Goal: Information Seeking & Learning: Learn about a topic

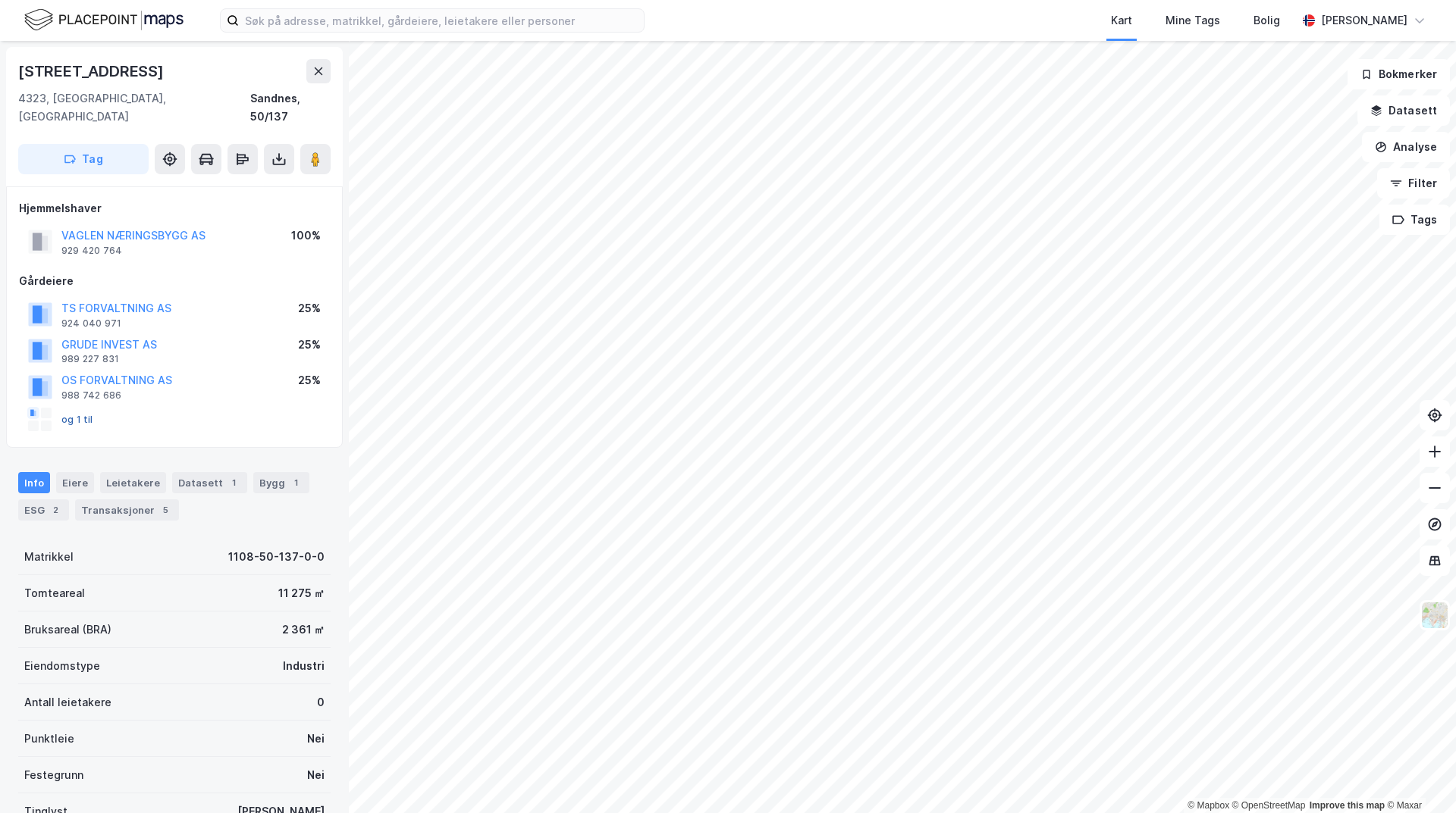
click at [0, 0] on button "og 1 til" at bounding box center [0, 0] width 0 height 0
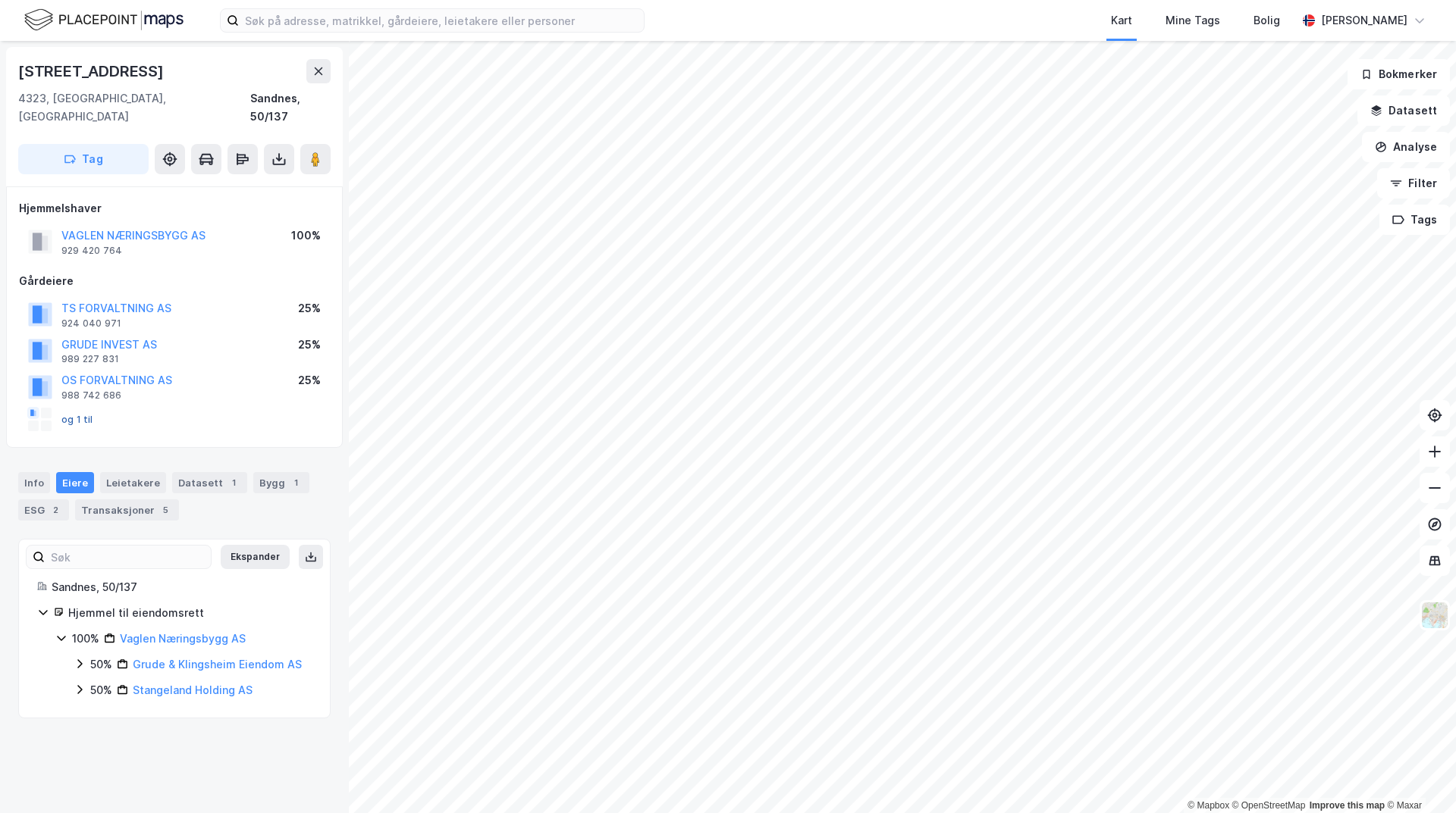
click at [0, 0] on button "og 1 til" at bounding box center [0, 0] width 0 height 0
drag, startPoint x: 112, startPoint y: 285, endPoint x: 88, endPoint y: 288, distance: 24.2
click at [0, 0] on button "TS FORVALTNING AS" at bounding box center [0, 0] width 0 height 0
drag, startPoint x: 186, startPoint y: 297, endPoint x: 50, endPoint y: 295, distance: 136.0
click at [50, 296] on div "TS FORVALTNING AS 924 040 971 25%" at bounding box center [174, 314] width 311 height 36
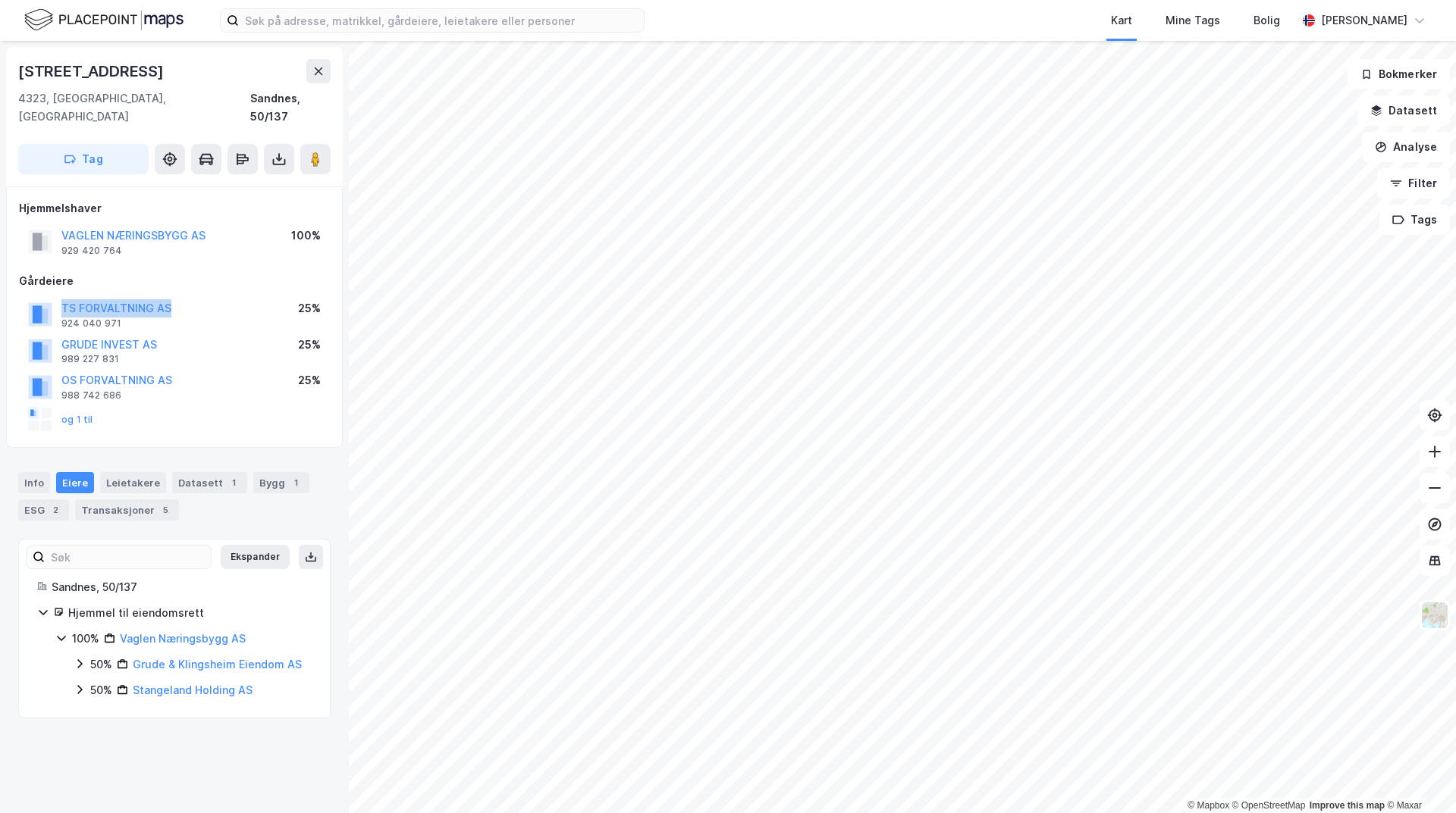
copy button "TS FORVALTNING AS"
drag, startPoint x: 205, startPoint y: 364, endPoint x: 55, endPoint y: 361, distance: 150.0
click at [55, 368] on div "OS FORVALTNING AS 988 742 686 25%" at bounding box center [174, 386] width 311 height 36
copy button "OS FORVALTNING AS"
drag, startPoint x: 234, startPoint y: 210, endPoint x: 63, endPoint y: 220, distance: 171.3
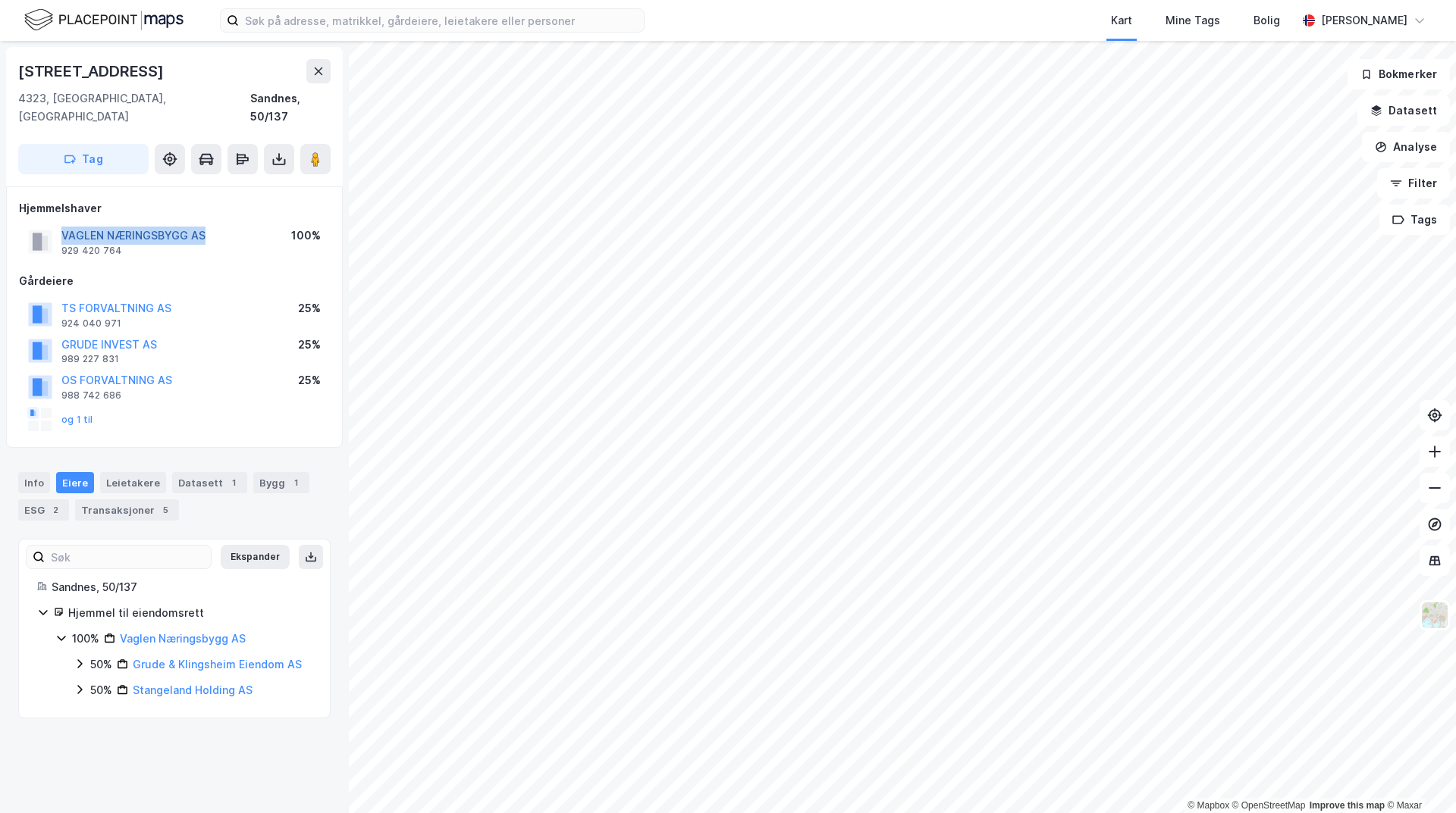
click at [63, 223] on div "VAGLEN NÆRINGSBYGG AS 929 420 764 100%" at bounding box center [174, 241] width 311 height 36
copy button "VAGLEN NÆRINGSBYGG AS"
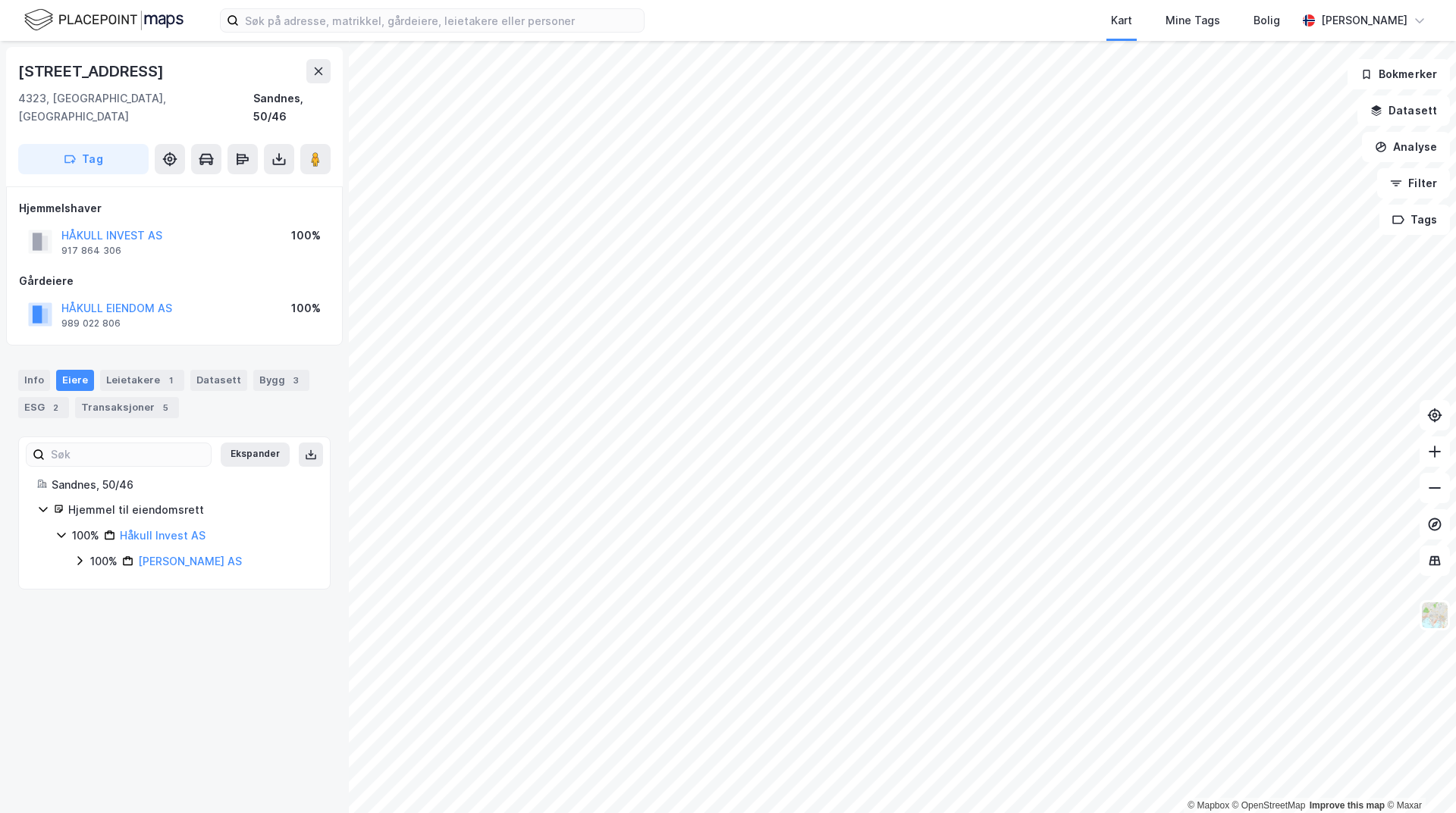
click at [119, 299] on div "HÅKULL EIENDOM AS" at bounding box center [117, 309] width 111 height 18
click at [0, 0] on button "HÅKULL EIENDOM AS" at bounding box center [0, 0] width 0 height 0
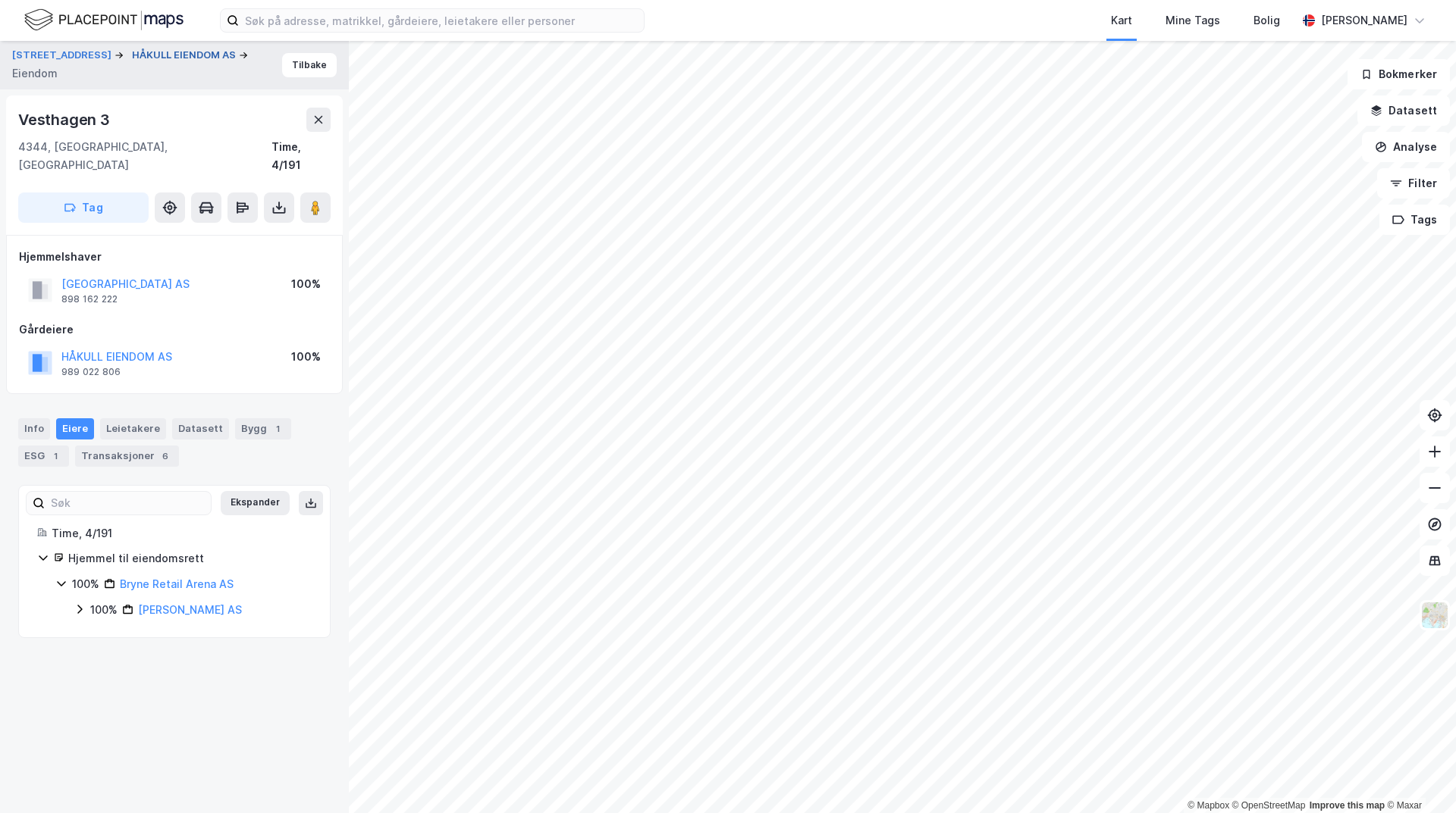
click at [173, 57] on button "HÅKULL EIENDOM AS" at bounding box center [185, 55] width 107 height 15
click at [149, 418] on div "Leietakere 7" at bounding box center [142, 429] width 84 height 21
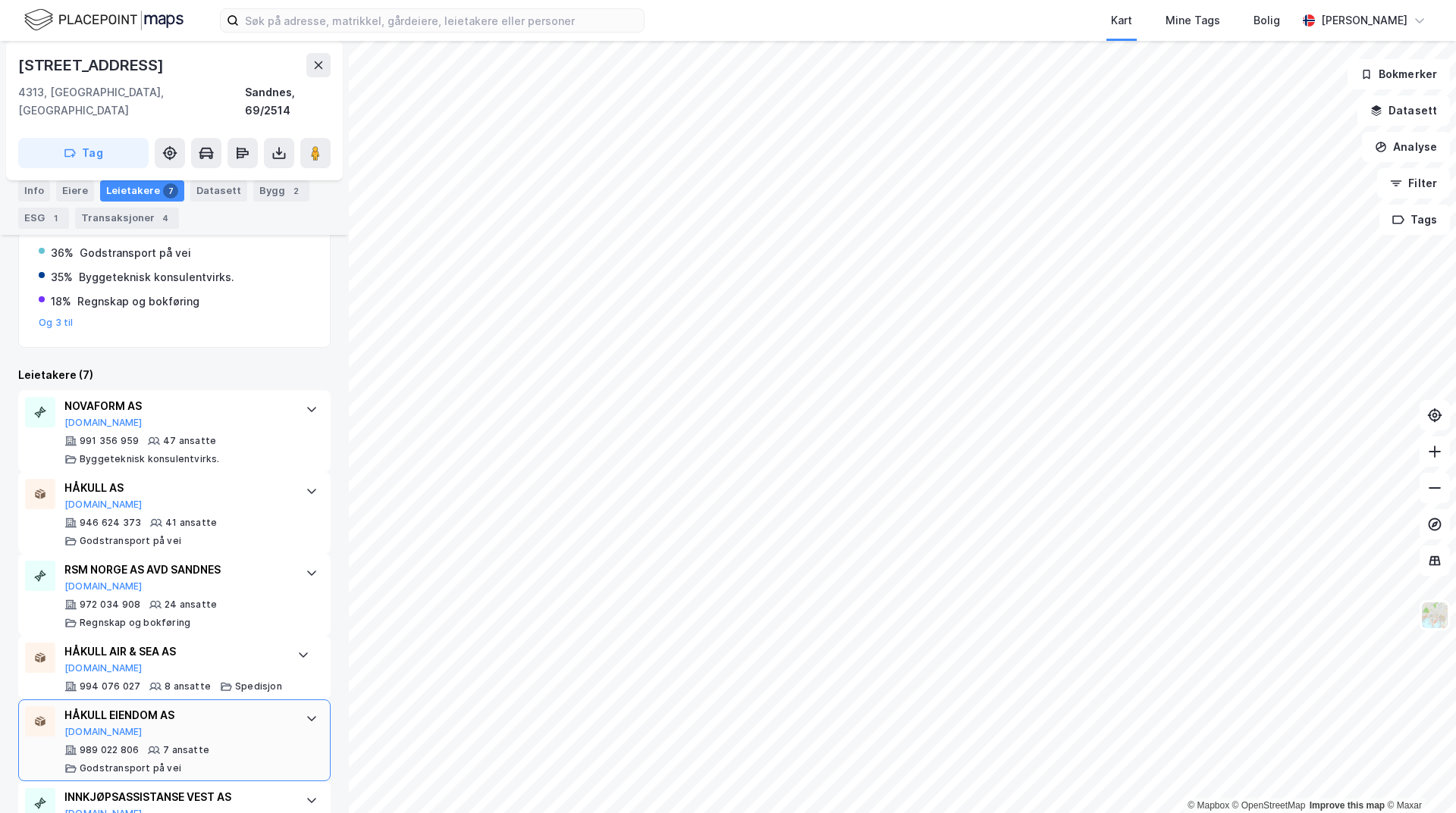
scroll to position [349, 0]
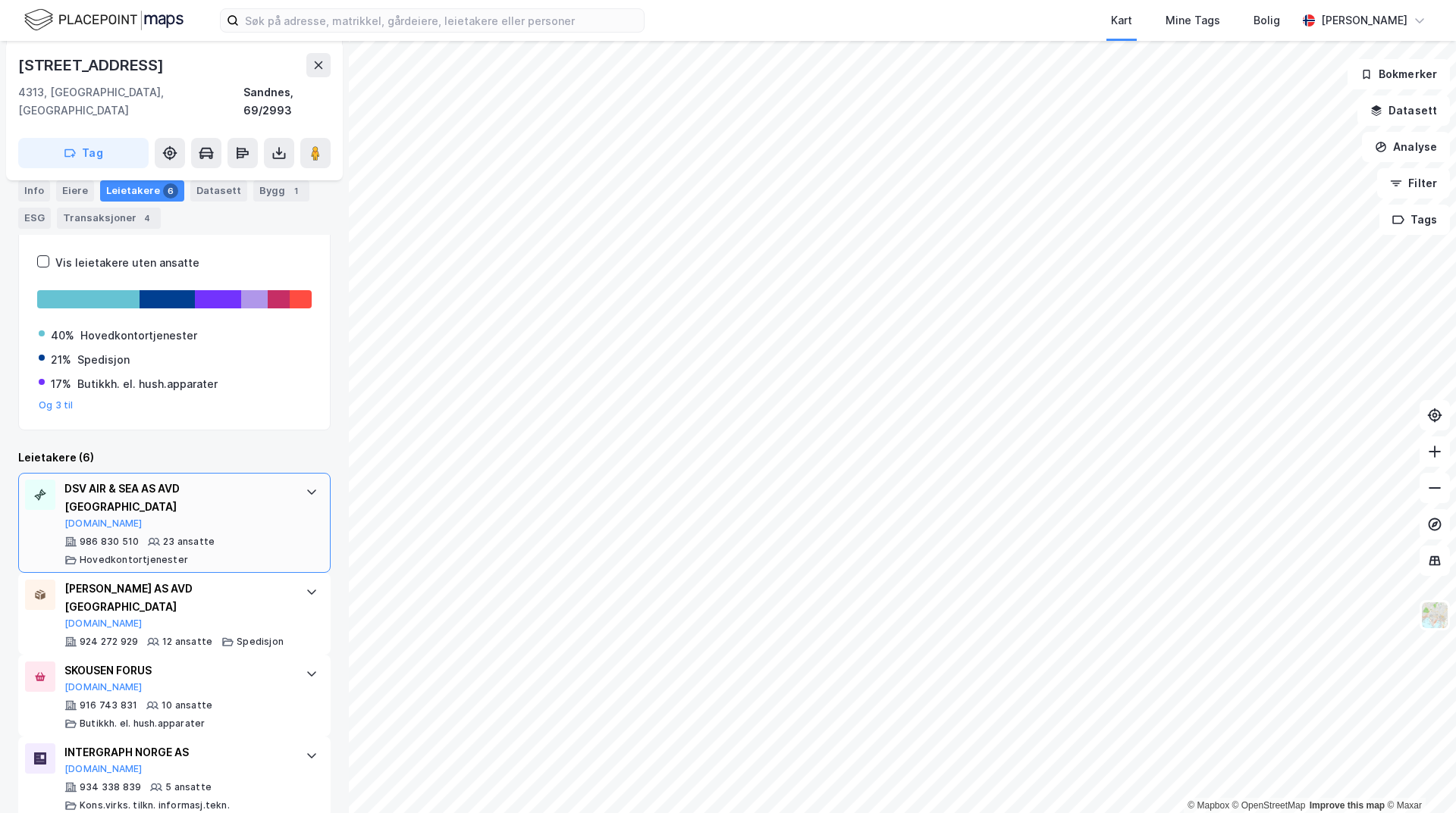
scroll to position [160, 0]
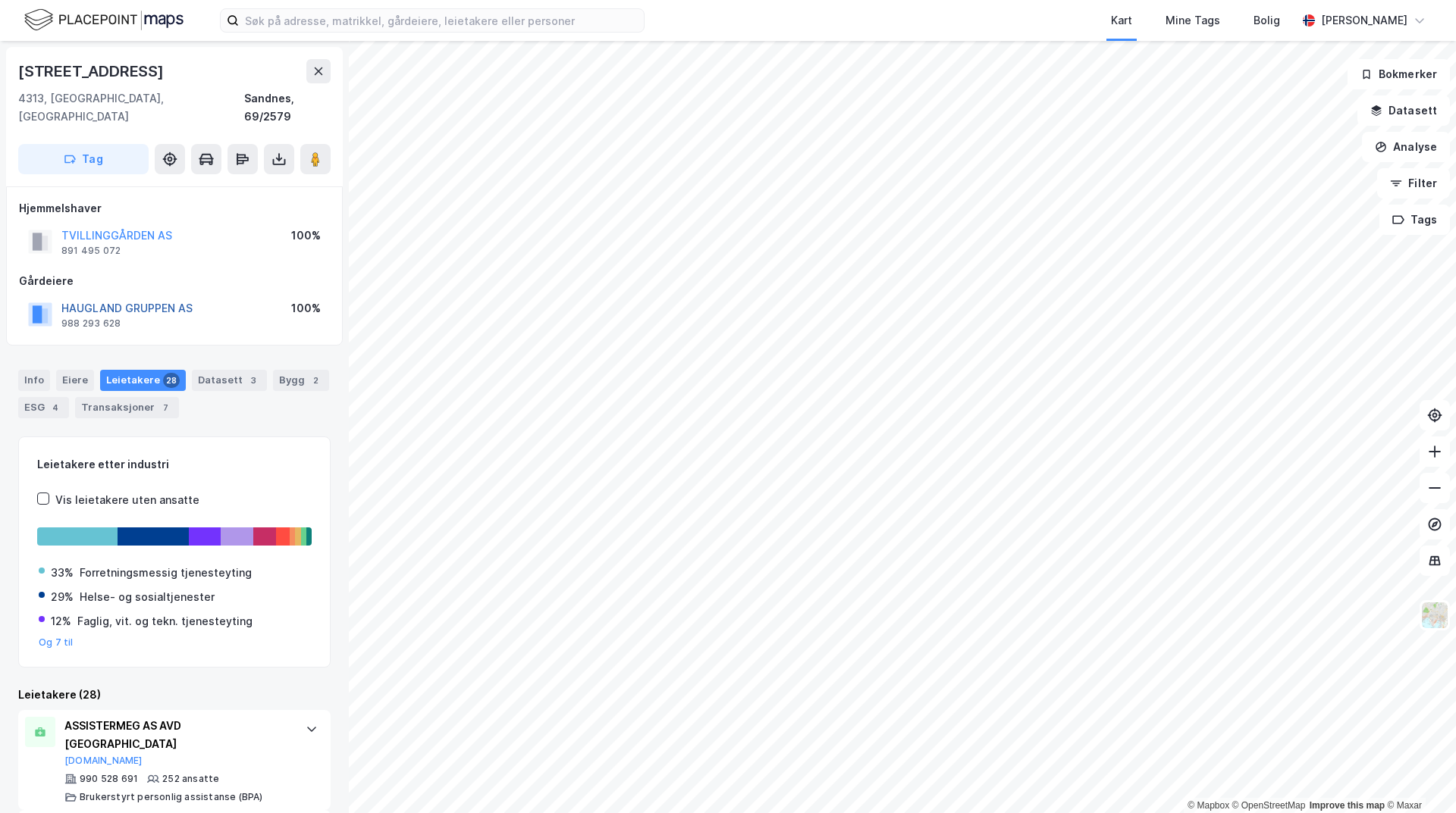
click at [0, 0] on button "HAUGLAND GRUPPEN AS" at bounding box center [0, 0] width 0 height 0
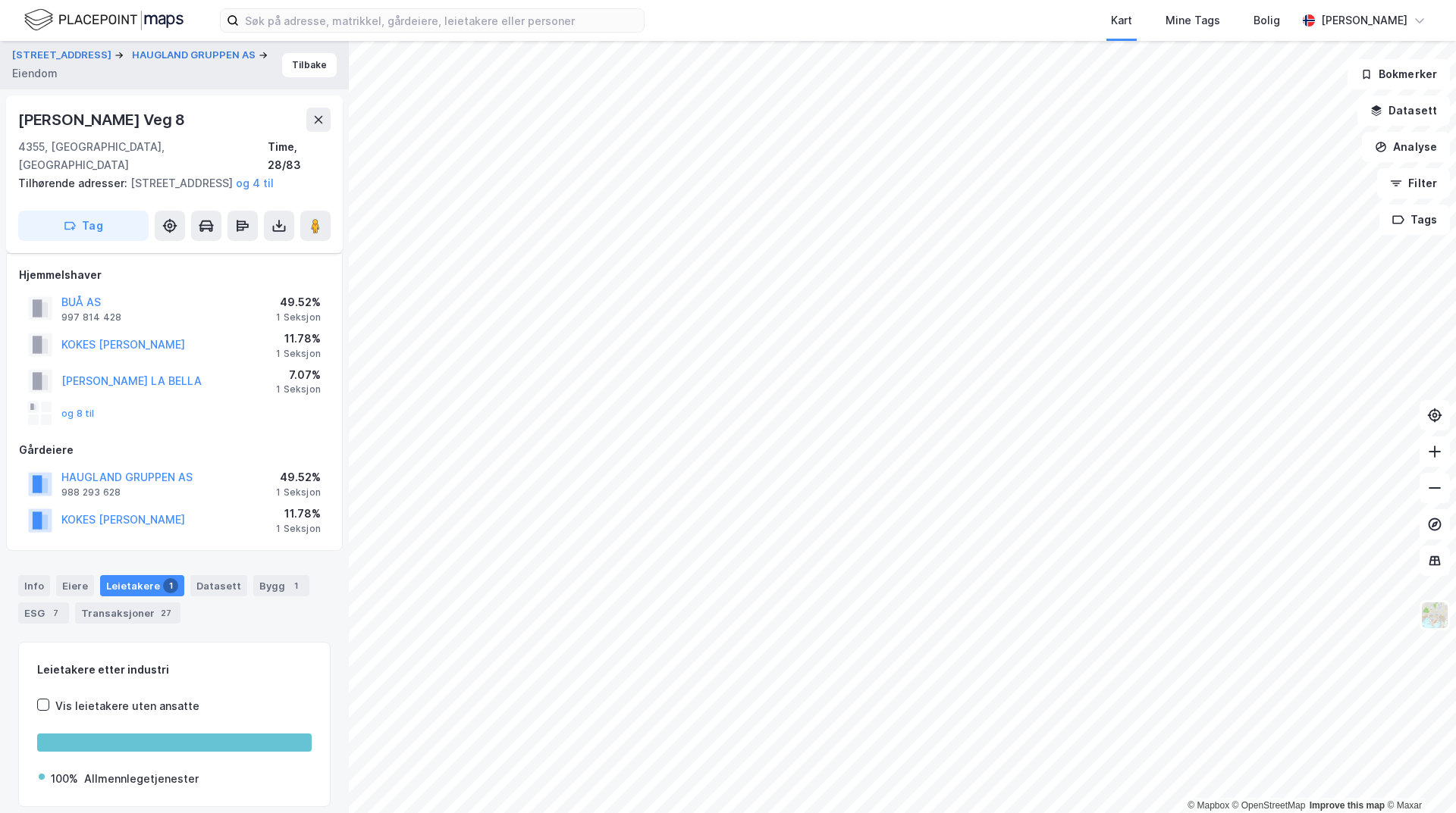
scroll to position [55, 0]
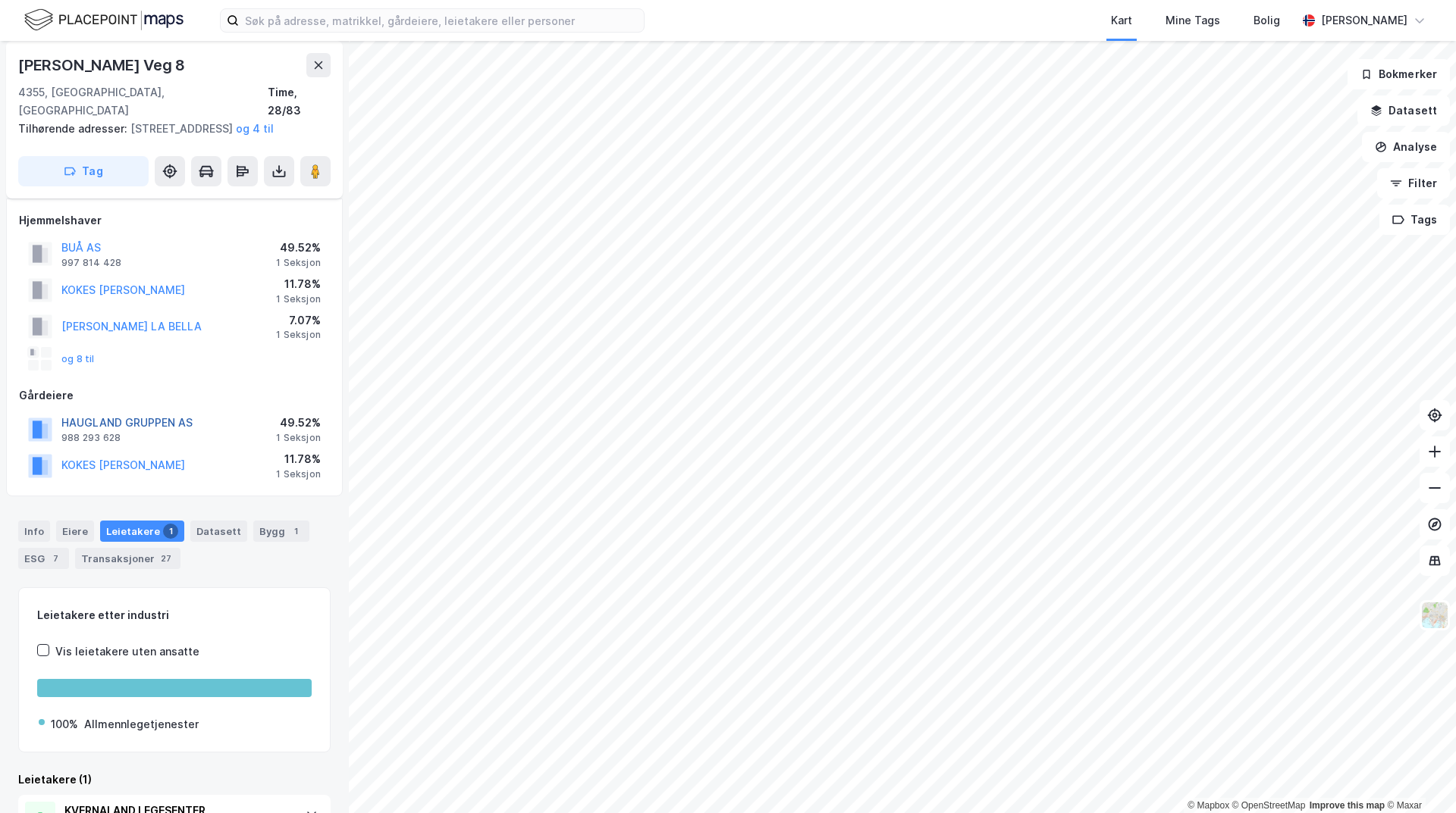
click at [0, 0] on button "HAUGLAND GRUPPEN AS" at bounding box center [0, 0] width 0 height 0
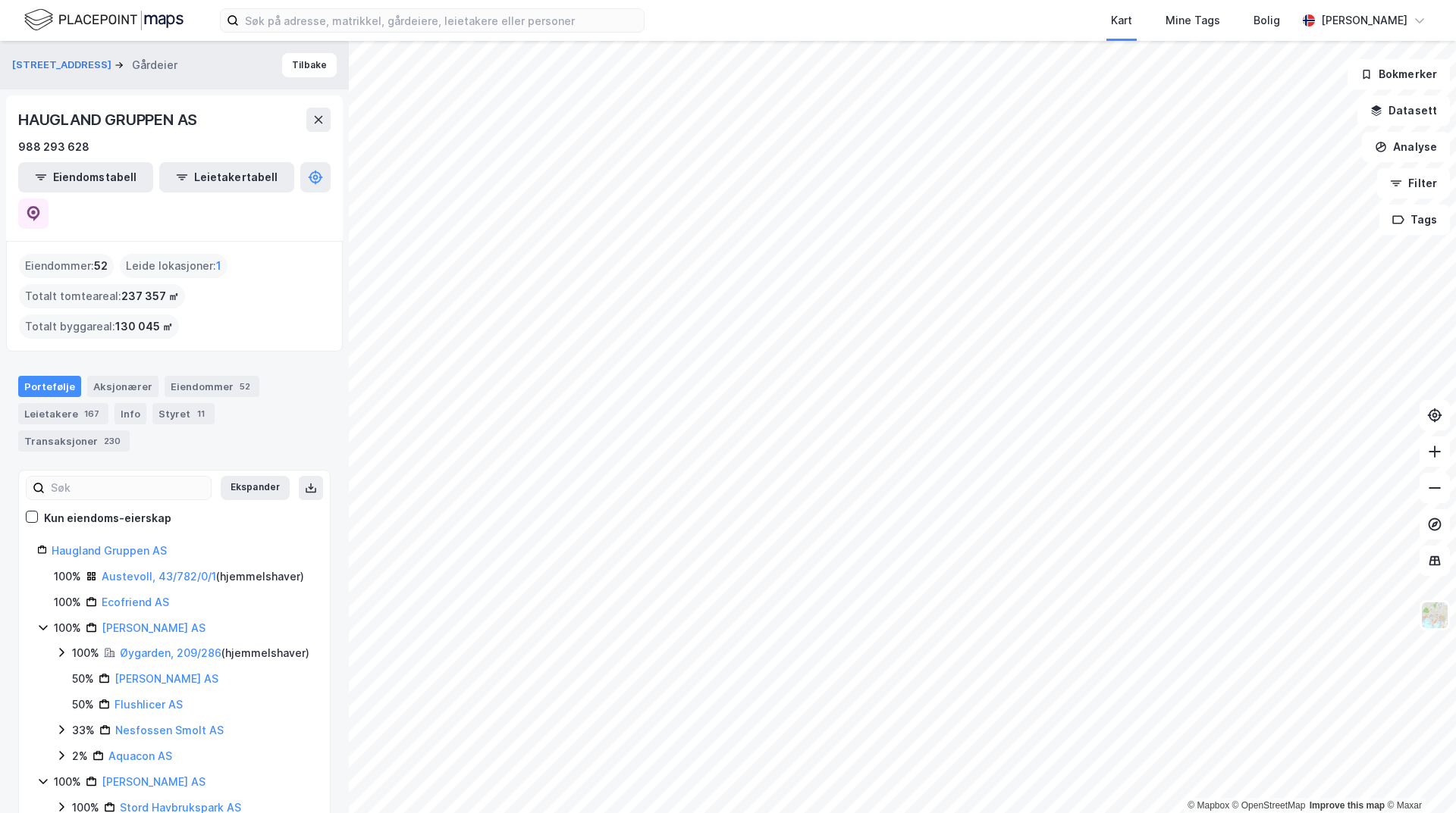
click at [1125, 813] on html "Kart Mine Tags Bolig [PERSON_NAME] © Mapbox © OpenStreetMap Improve this map © …" at bounding box center [728, 406] width 1456 height 813
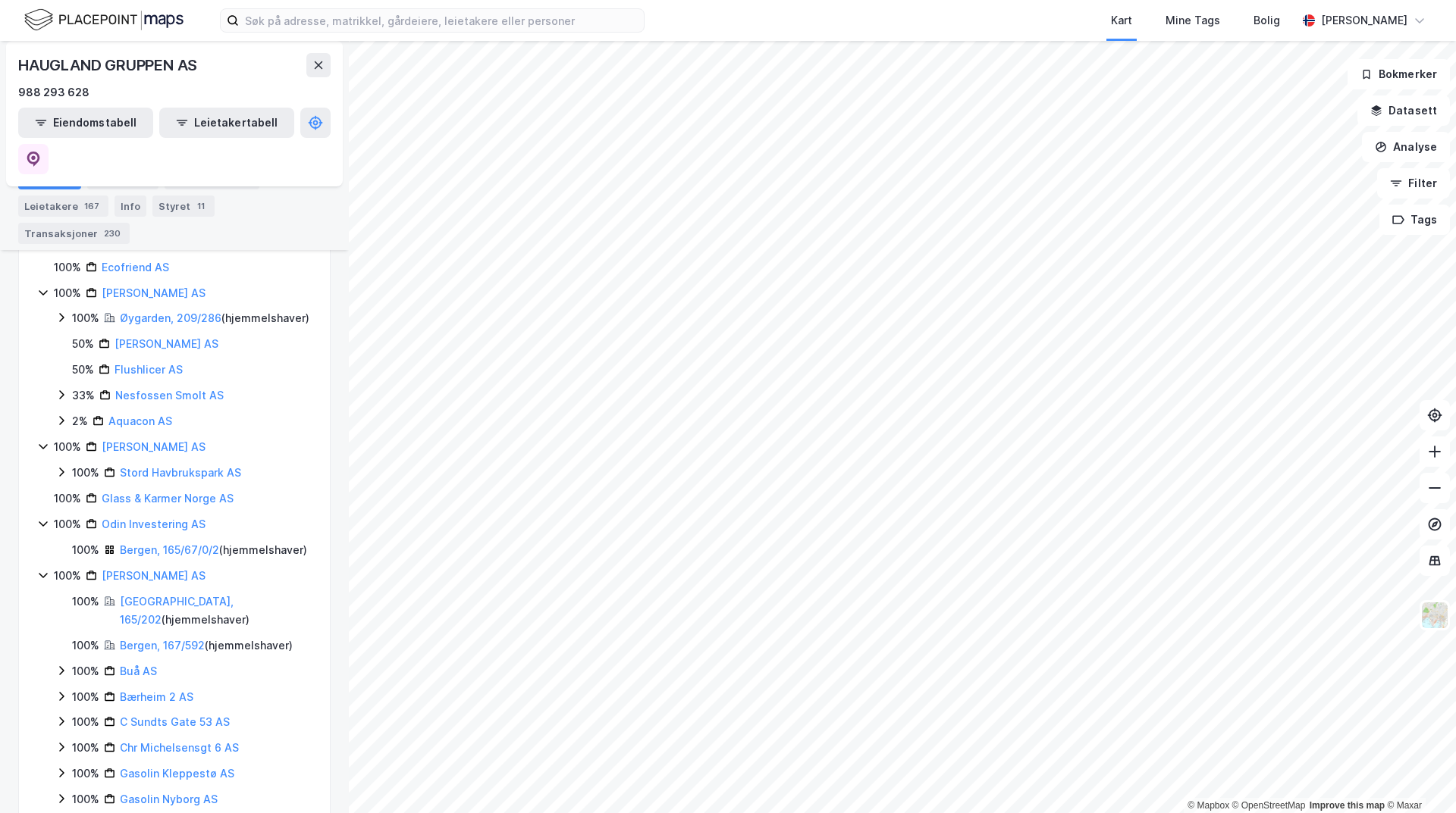
scroll to position [413, 0]
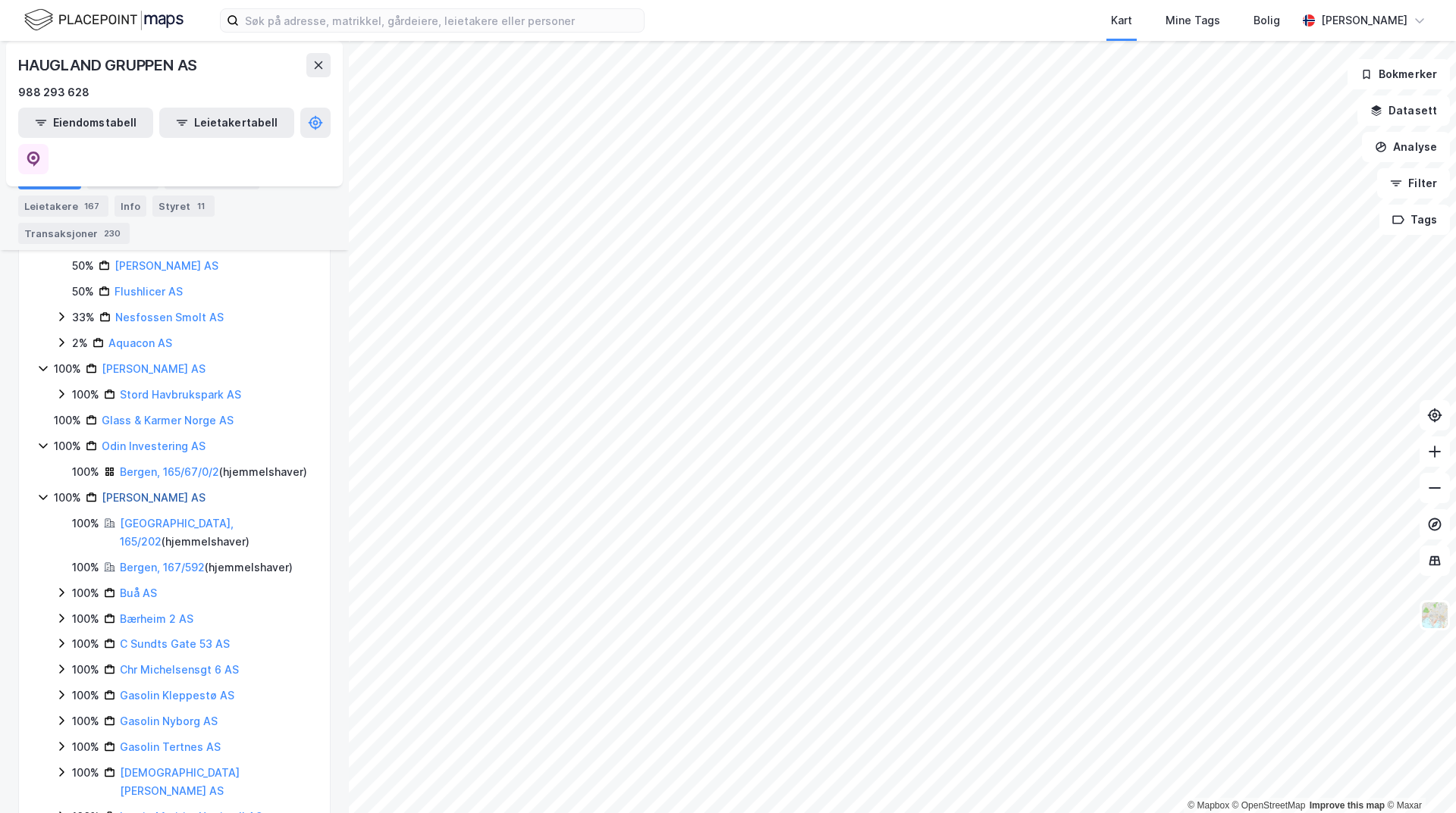
click at [149, 491] on link "[PERSON_NAME] AS" at bounding box center [153, 497] width 104 height 13
